Goal: Transaction & Acquisition: Purchase product/service

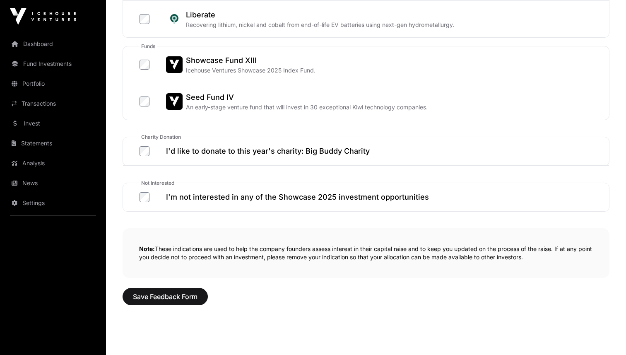
scroll to position [476, 0]
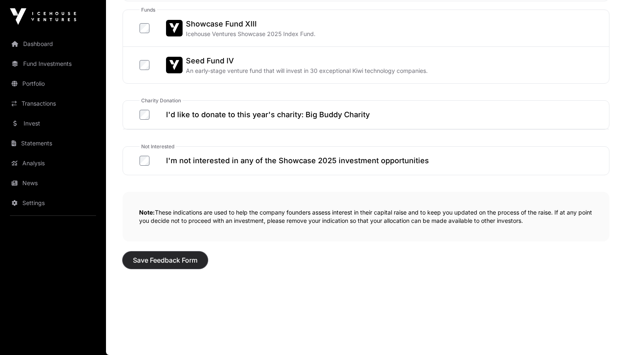
click at [139, 254] on button "Save Feedback Form" at bounding box center [165, 259] width 85 height 17
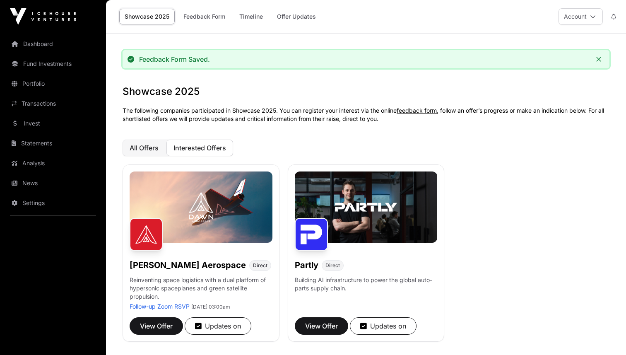
click at [152, 152] on button "All Offers" at bounding box center [144, 148] width 43 height 17
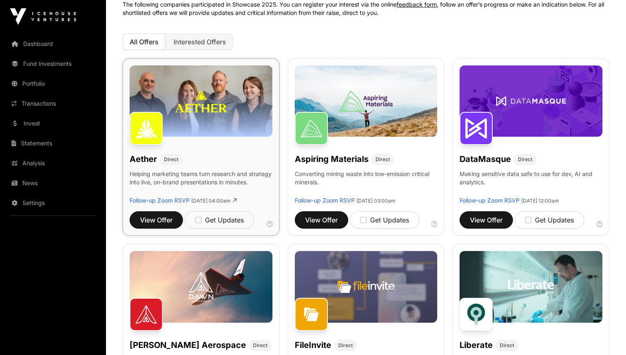
scroll to position [114, 0]
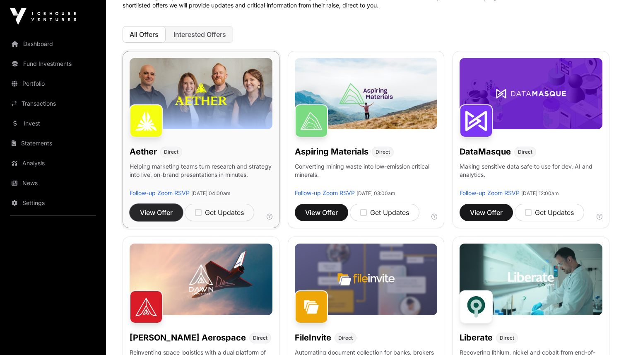
click at [159, 208] on span "View Offer" at bounding box center [156, 213] width 33 height 10
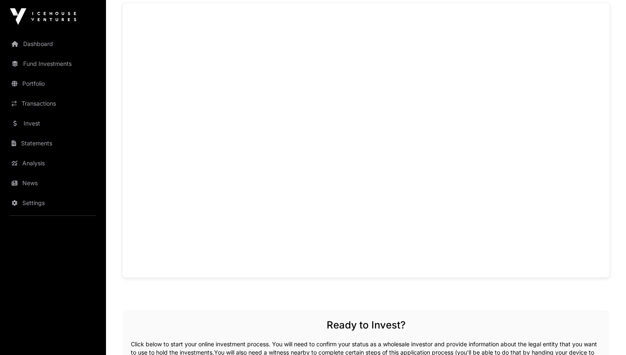
scroll to position [593, 0]
click at [201, 331] on h2 "Ready to Invest?" at bounding box center [366, 324] width 471 height 13
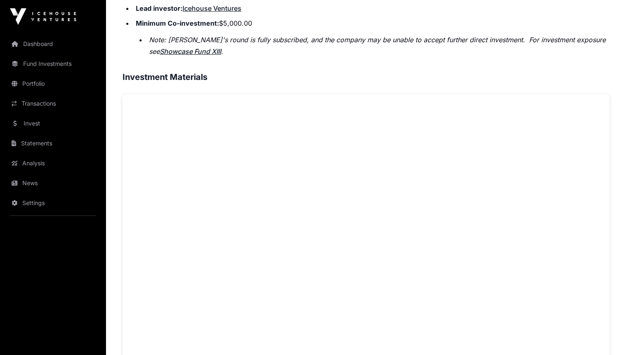
click at [295, 81] on h3 "Investment Materials" at bounding box center [366, 76] width 487 height 13
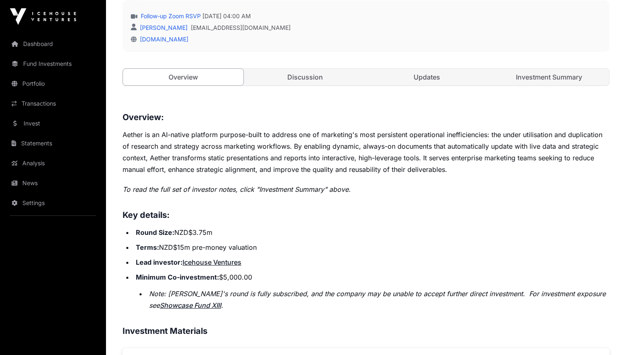
scroll to position [242, 0]
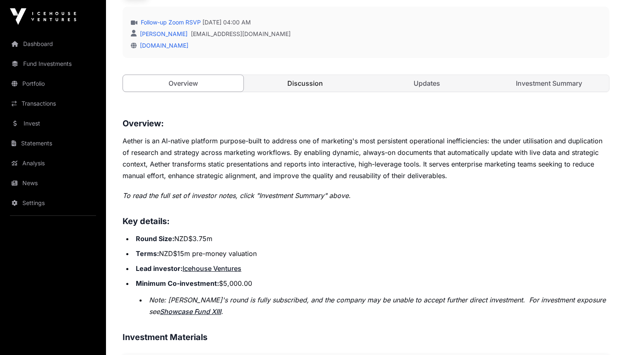
click at [313, 79] on link "Discussion" at bounding box center [305, 83] width 121 height 17
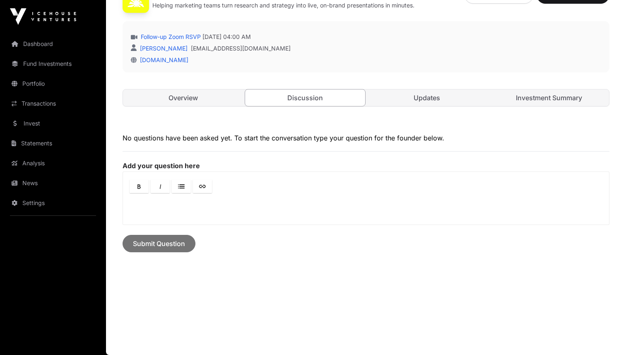
scroll to position [227, 0]
click at [388, 103] on link "Updates" at bounding box center [427, 98] width 121 height 17
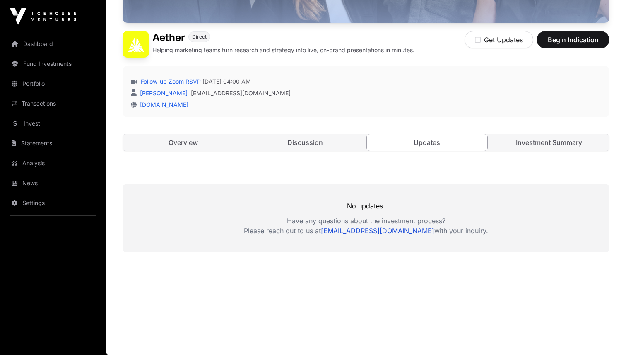
scroll to position [182, 0]
click at [561, 141] on link "Investment Summary" at bounding box center [549, 142] width 121 height 17
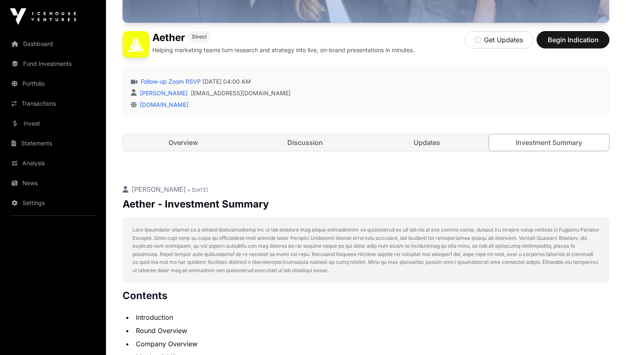
click at [155, 153] on div "Open Aether Direct Helping marketing teams turn research and strategy into live…" at bounding box center [366, 29] width 487 height 278
click at [167, 145] on link "Overview" at bounding box center [183, 142] width 121 height 17
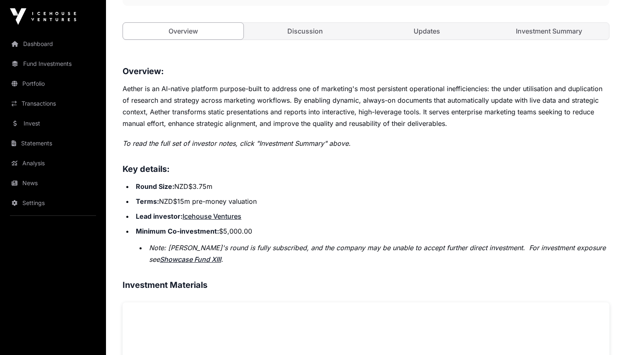
scroll to position [295, 0]
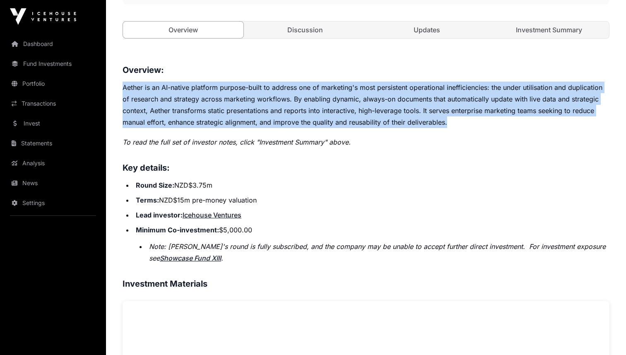
drag, startPoint x: 458, startPoint y: 118, endPoint x: 120, endPoint y: 85, distance: 339.7
copy p "Aether is an AI-native platform purpose-built to address one of marketing's mos…"
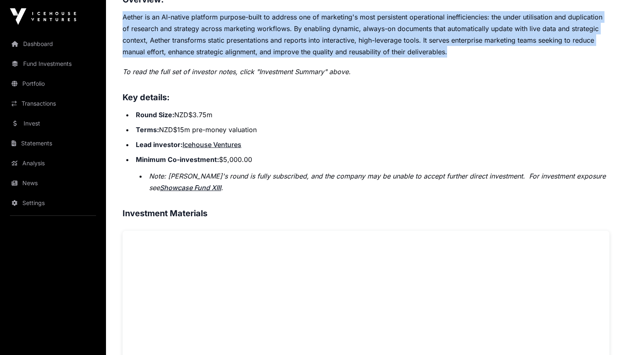
click at [289, 174] on em "Note: Aether's round is fully subscribed, and the company may be unable to acce…" at bounding box center [377, 182] width 457 height 20
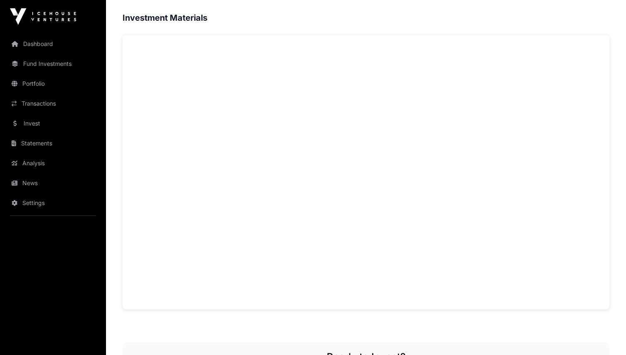
scroll to position [592, 0]
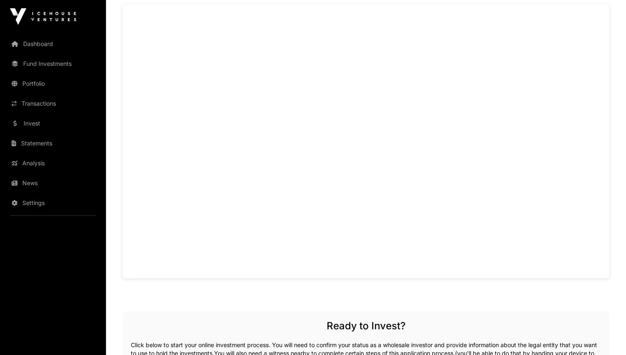
click at [183, 289] on div "Overview: Aether is an AI-native platform purpose-built to address one of marke…" at bounding box center [366, 219] width 487 height 907
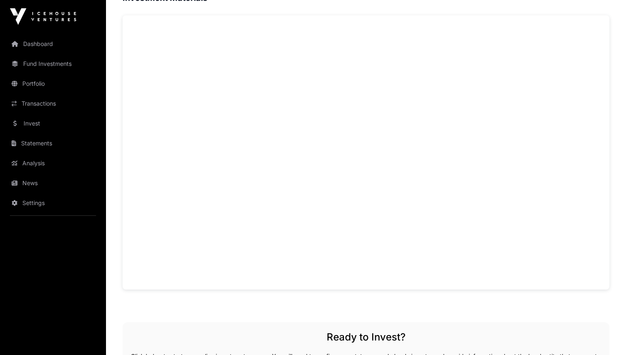
scroll to position [576, 0]
click at [527, 7] on h3 "Investment Materials" at bounding box center [366, 2] width 487 height 13
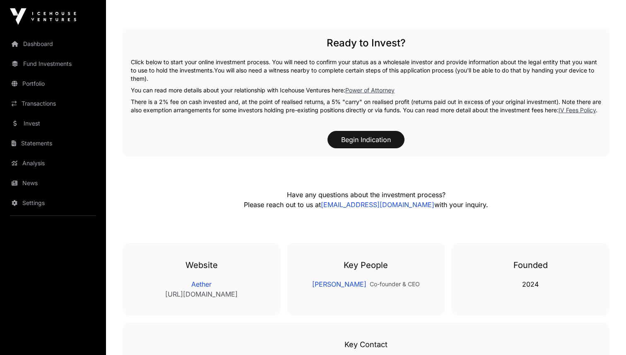
scroll to position [986, 0]
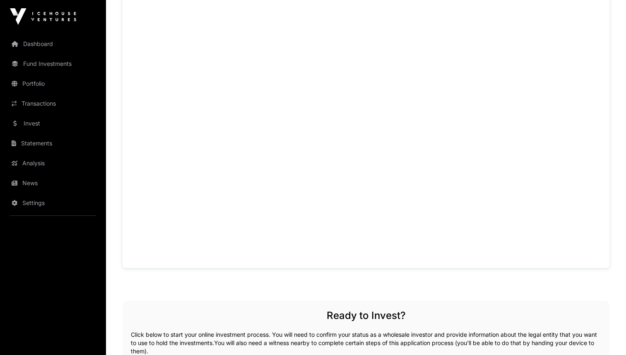
scroll to position [649, 0]
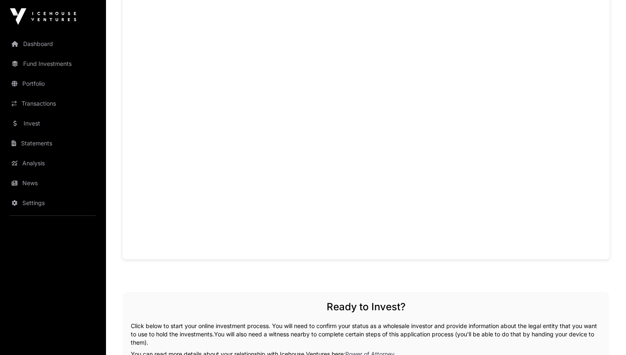
click at [176, 283] on div "Overview: [PERSON_NAME] Aerospace, founded in [DATE], is a space transportation…" at bounding box center [366, 189] width 487 height 960
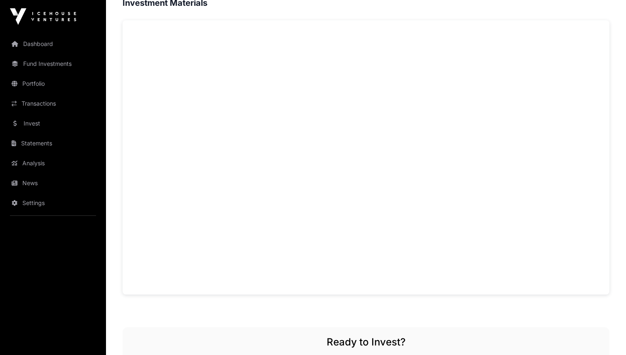
scroll to position [614, 0]
click at [535, 315] on div "Overview: [PERSON_NAME] Aerospace, founded in [DATE], is a space transportation…" at bounding box center [366, 225] width 487 height 960
click at [236, 314] on div "Overview: [PERSON_NAME] Aerospace, founded in [DATE], is a space transportation…" at bounding box center [366, 225] width 487 height 960
click at [114, 95] on div "Showcase 2025 [PERSON_NAME] Aerospace Open [PERSON_NAME] Aerospace Direct Reinv…" at bounding box center [366, 75] width 520 height 1311
click at [184, 306] on div "Overview: [PERSON_NAME] Aerospace, founded in [DATE], is a space transportation…" at bounding box center [366, 225] width 487 height 960
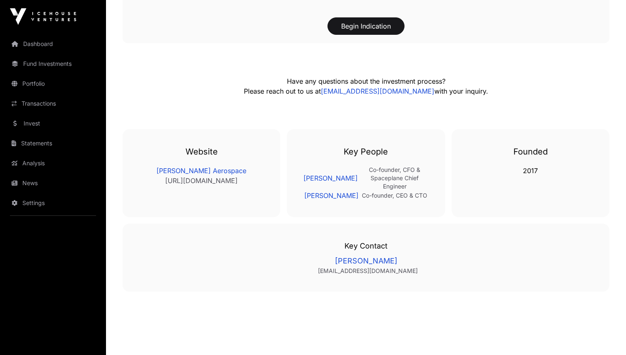
scroll to position [1031, 0]
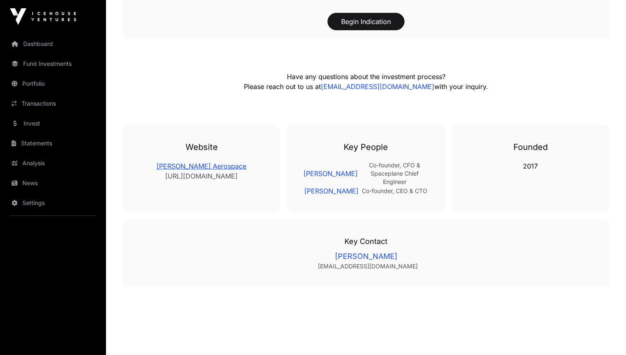
click at [260, 169] on link "[PERSON_NAME] Aerospace" at bounding box center [201, 166] width 125 height 10
click at [287, 223] on div "Key Contact [PERSON_NAME] Marshall [EMAIL_ADDRESS][DOMAIN_NAME]" at bounding box center [366, 253] width 487 height 68
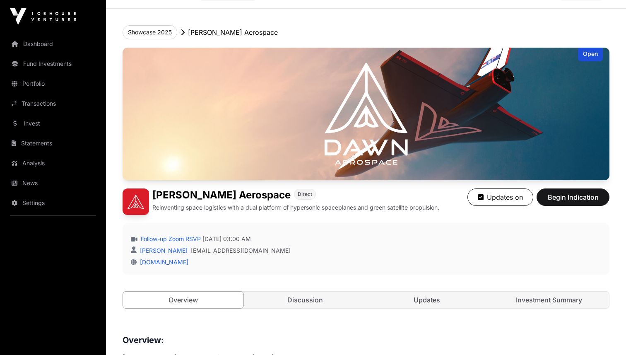
scroll to position [26, 0]
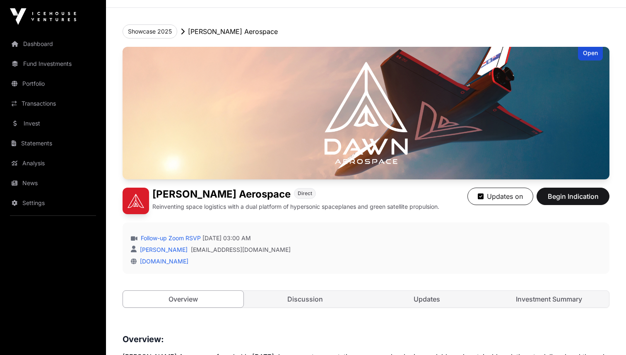
click at [405, 308] on div "Open [PERSON_NAME] Aerospace Direct Reinventing space logistics with a dual pla…" at bounding box center [366, 186] width 487 height 278
click at [423, 298] on link "Updates" at bounding box center [427, 299] width 121 height 17
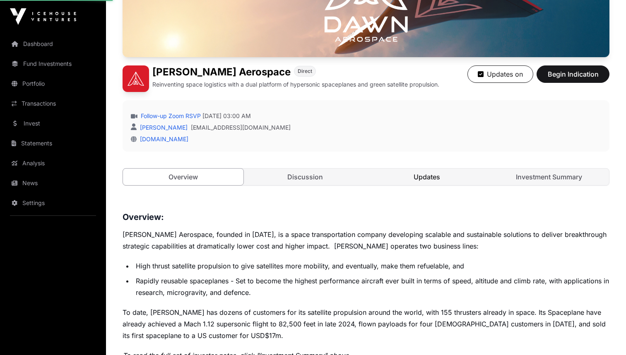
scroll to position [153, 0]
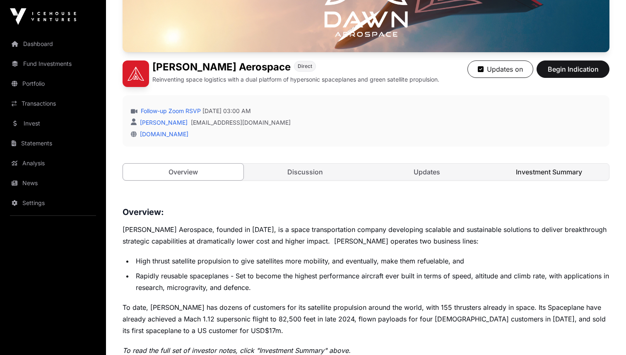
click at [531, 179] on link "Investment Summary" at bounding box center [549, 172] width 121 height 17
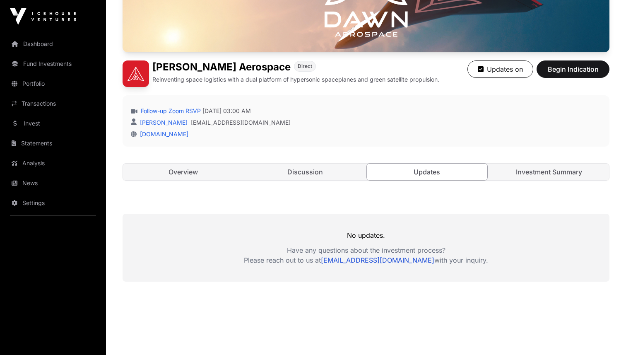
click at [531, 179] on link "Investment Summary" at bounding box center [549, 172] width 121 height 17
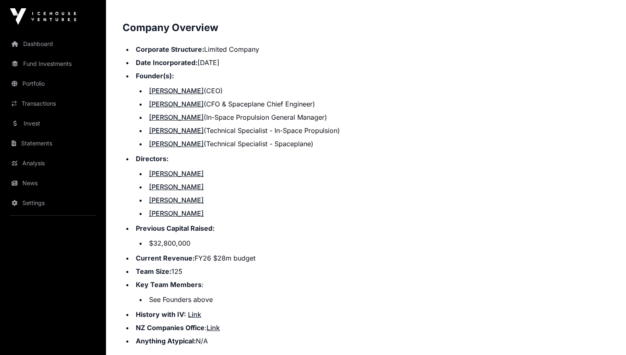
scroll to position [968, 0]
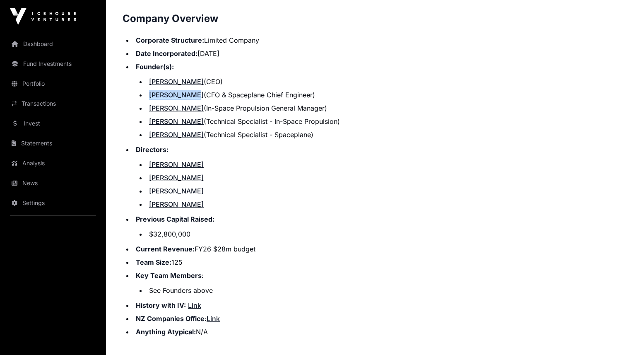
click at [336, 130] on li "[PERSON_NAME] (Technical Specialist - Spaceplane)" at bounding box center [378, 135] width 463 height 10
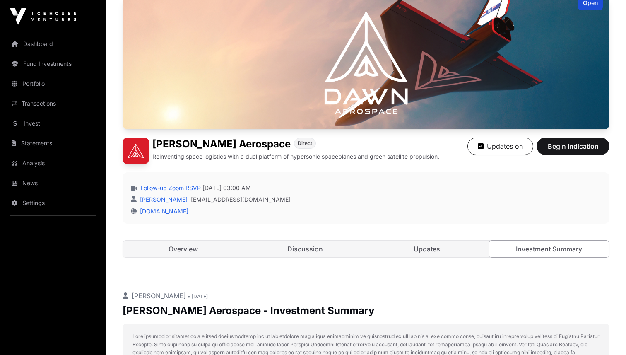
scroll to position [80, 0]
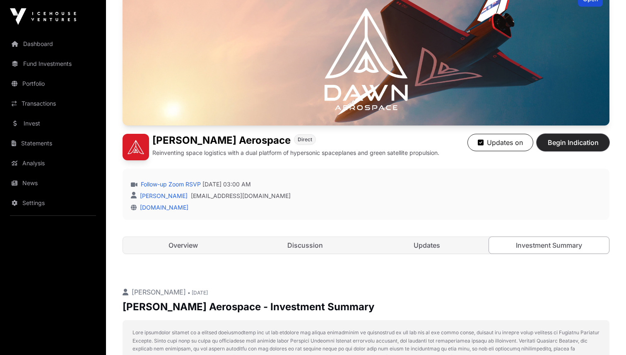
click at [565, 143] on span "Begin Indication" at bounding box center [573, 143] width 52 height 10
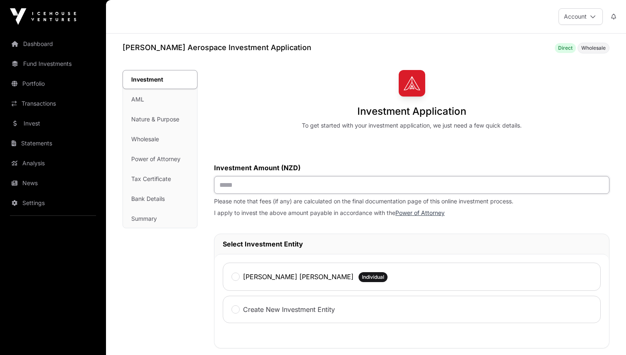
click at [420, 184] on input "text" at bounding box center [412, 185] width 396 height 18
click at [361, 284] on div "[PERSON_NAME] Gray Individual" at bounding box center [412, 277] width 378 height 28
click at [355, 187] on input "text" at bounding box center [412, 185] width 396 height 18
type input "*******"
click at [290, 74] on div "Investment Application To get started with your investment application, we just…" at bounding box center [412, 100] width 396 height 60
